Goal: Task Accomplishment & Management: Manage account settings

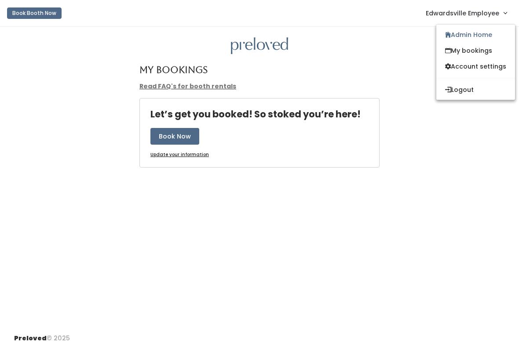
click at [493, 34] on link "Admin Home" at bounding box center [475, 35] width 79 height 16
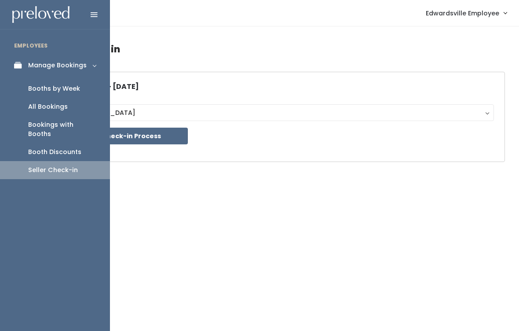
click at [68, 147] on div "Booth Discounts" at bounding box center [54, 151] width 53 height 9
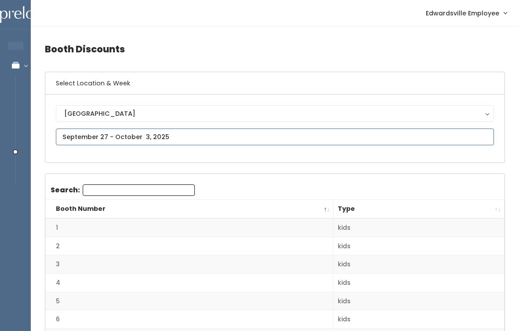
click at [404, 142] on input "text" at bounding box center [275, 136] width 438 height 17
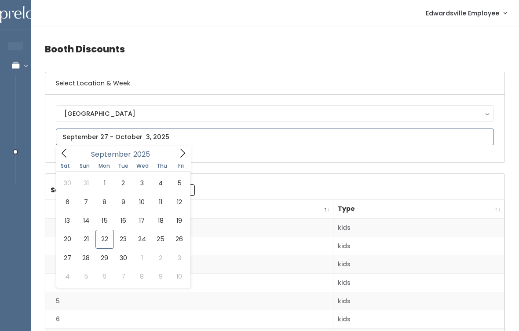
type input "September 20 to September 26"
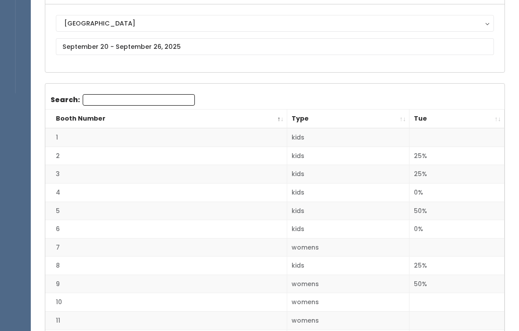
scroll to position [91, 0]
